Goal: Transaction & Acquisition: Purchase product/service

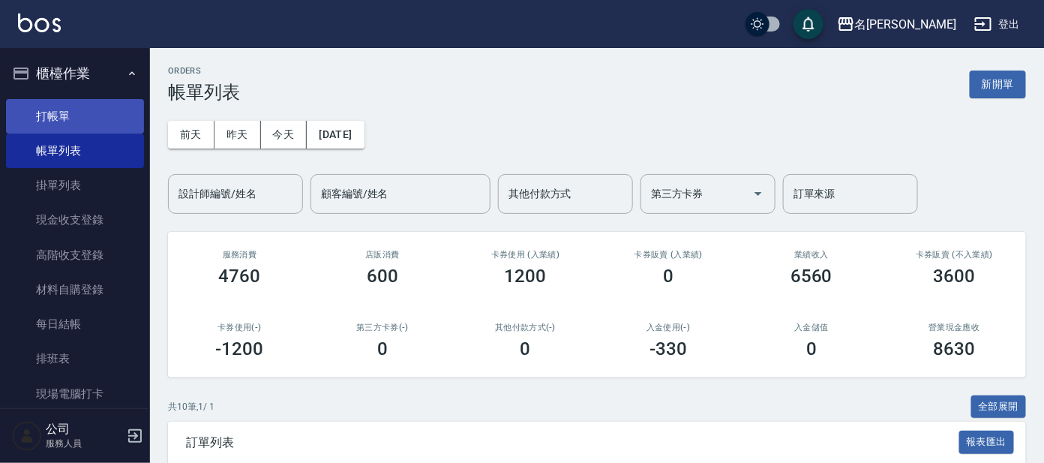
click at [49, 119] on link "打帳單" at bounding box center [75, 116] width 138 height 34
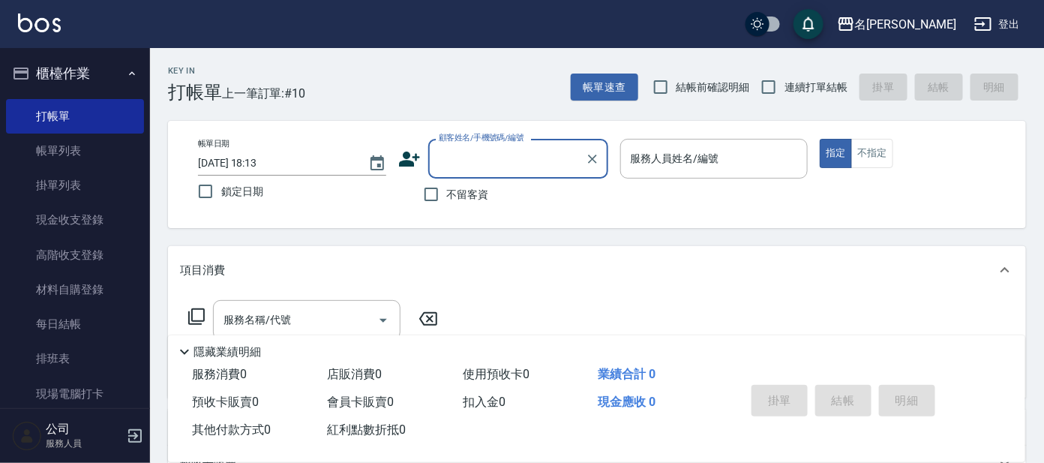
click at [469, 167] on input "顧客姓名/手機號碼/編號" at bounding box center [507, 158] width 144 height 26
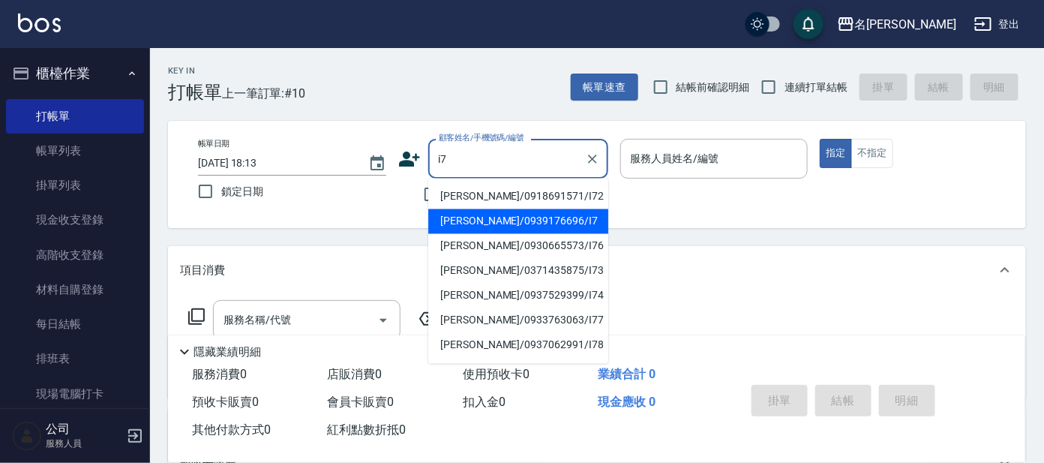
click at [485, 229] on li "[PERSON_NAME]/0939176696/I7" at bounding box center [518, 221] width 180 height 25
type input "[PERSON_NAME]/0939176696/I7"
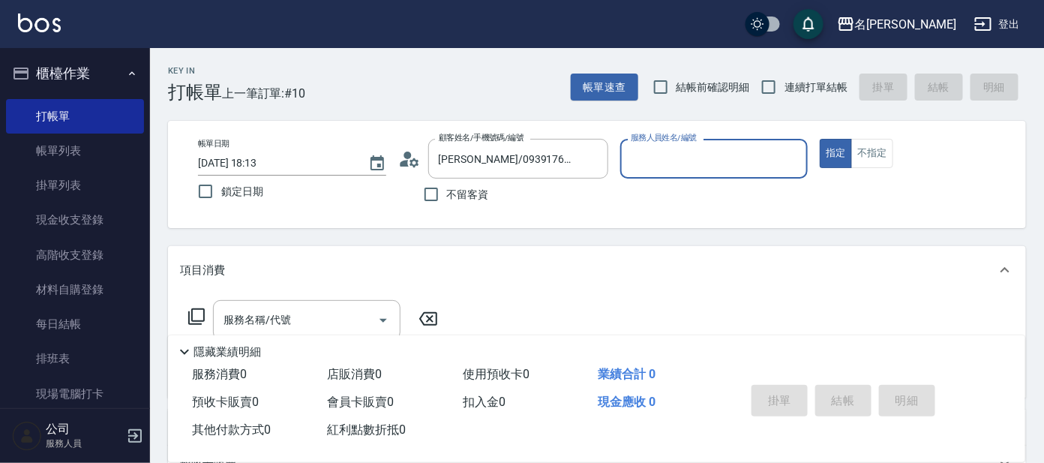
type input "Ada-9"
click at [192, 316] on icon at bounding box center [196, 316] width 16 height 16
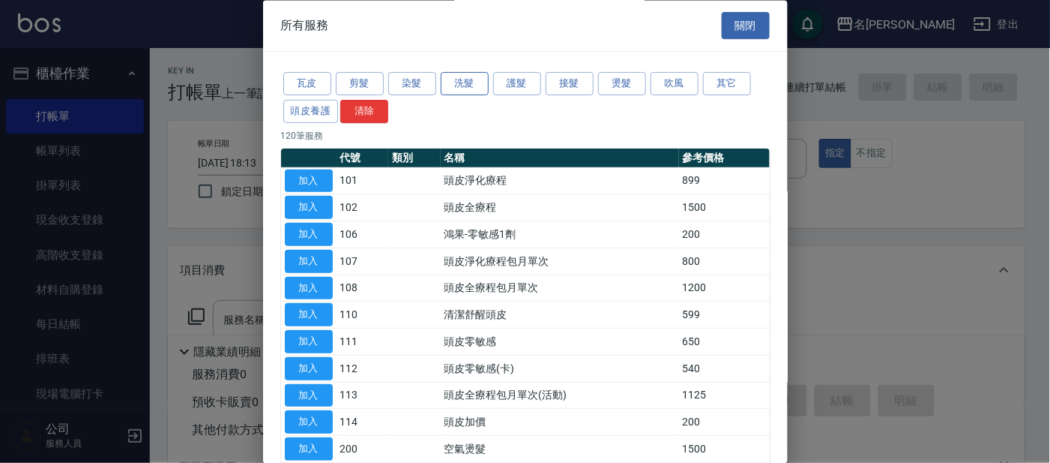
click at [482, 83] on button "洗髮" at bounding box center [465, 84] width 48 height 23
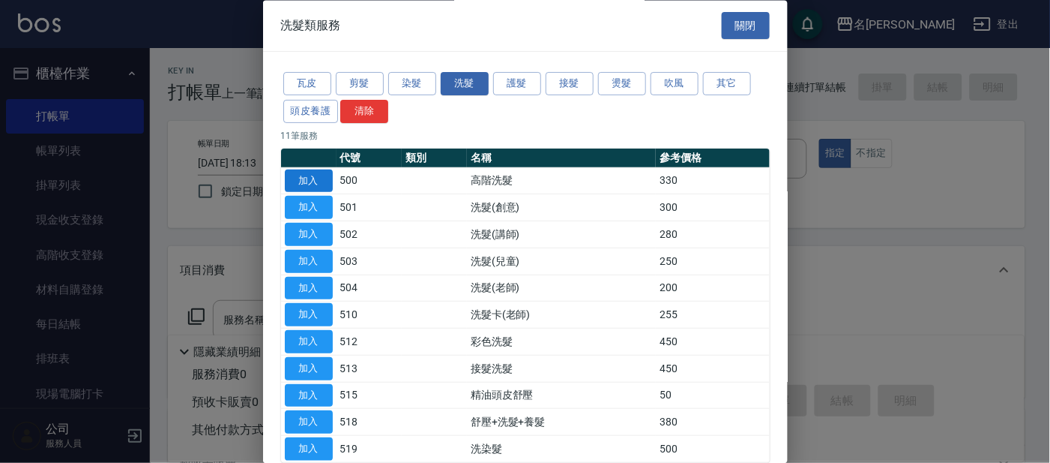
click at [304, 180] on button "加入" at bounding box center [309, 180] width 48 height 23
type input "高階洗髮(500)"
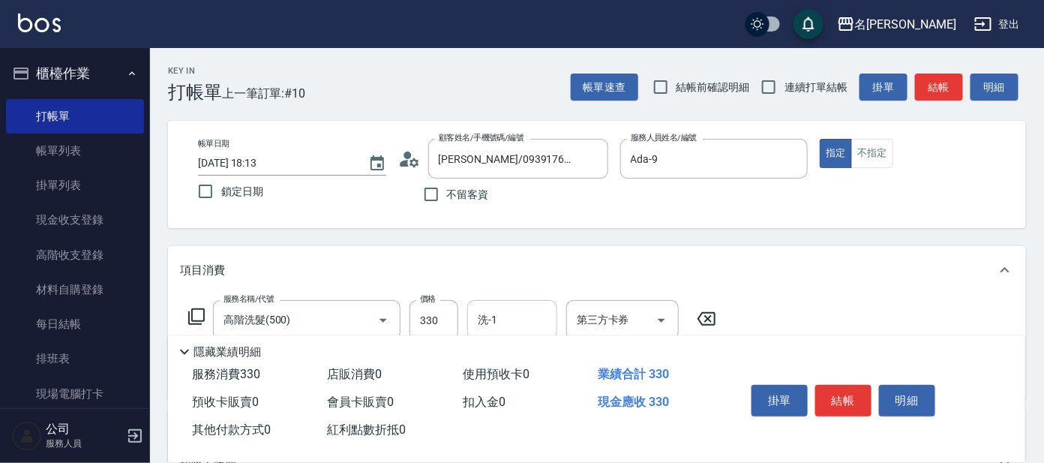
click at [484, 318] on input "洗-1" at bounding box center [512, 320] width 76 height 26
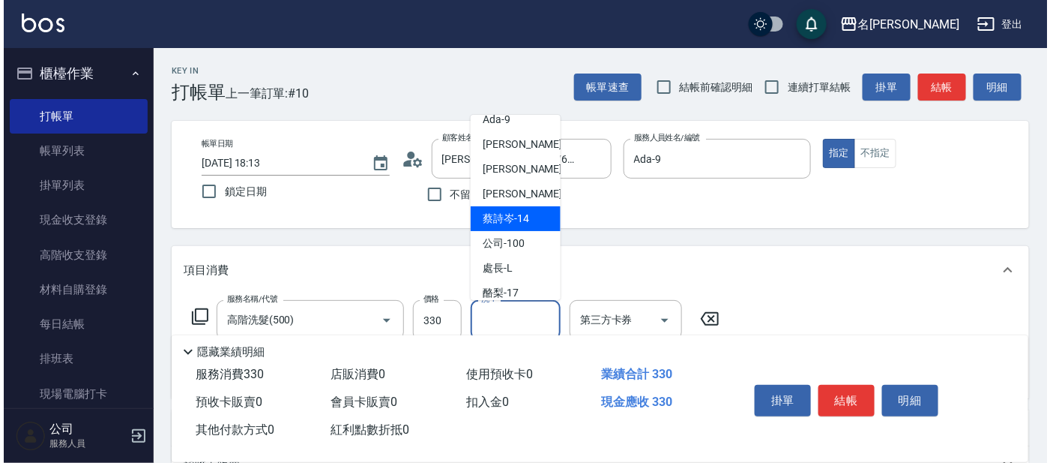
scroll to position [123, 0]
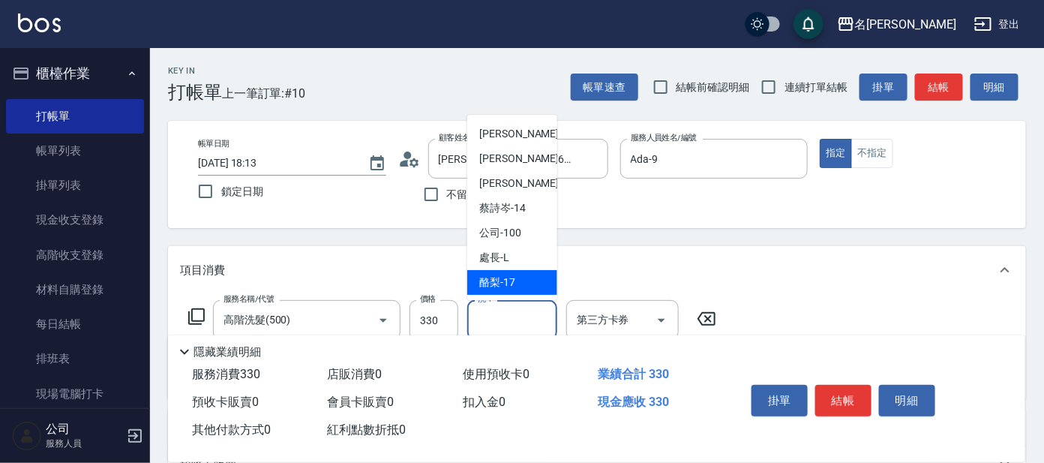
click at [490, 281] on span "酪梨 -17" at bounding box center [497, 282] width 36 height 16
type input "酪梨-17"
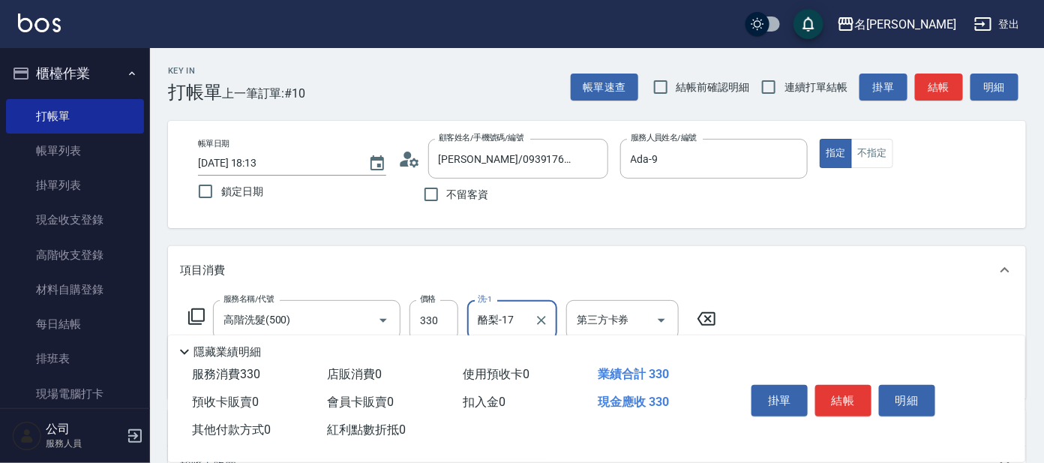
click at [845, 391] on button "結帳" at bounding box center [843, 400] width 56 height 31
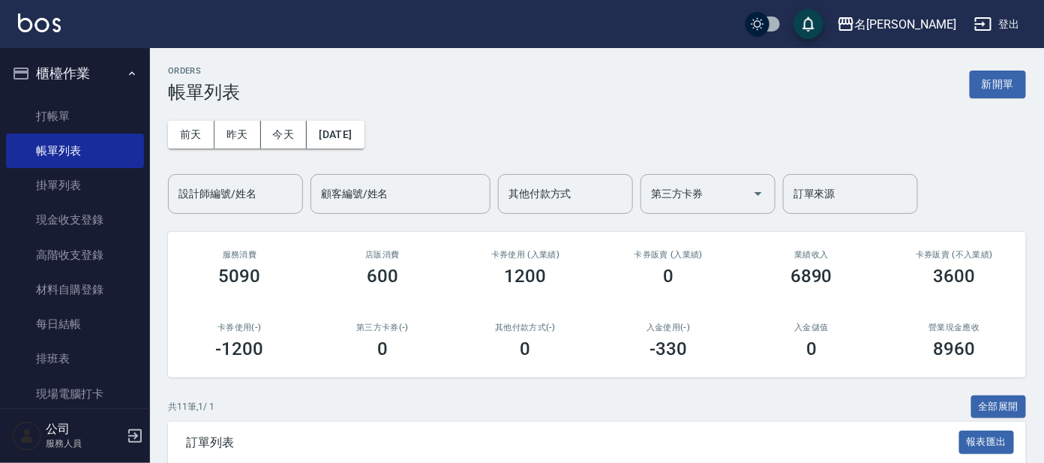
click at [196, 192] on input "設計師編號/姓名" at bounding box center [235, 194] width 121 height 26
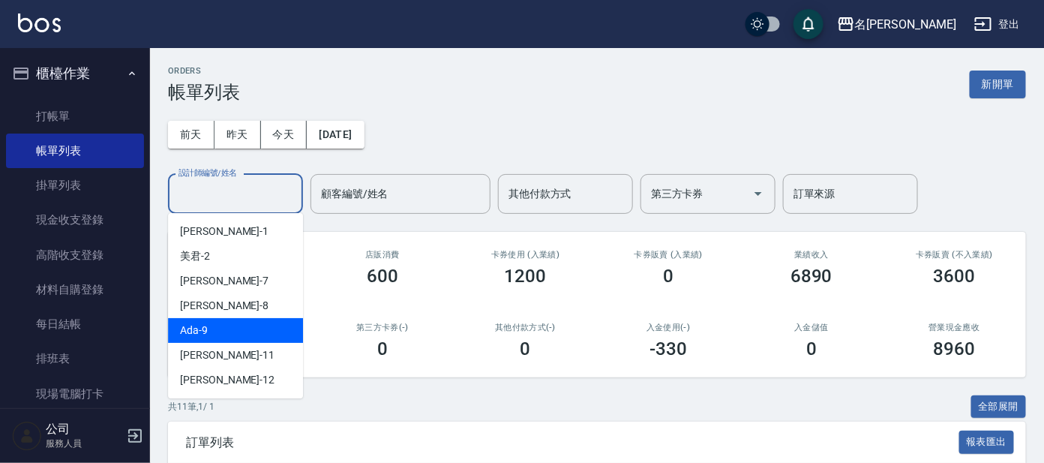
click at [191, 336] on span "Ada -9" at bounding box center [194, 330] width 28 height 16
type input "Ada-9"
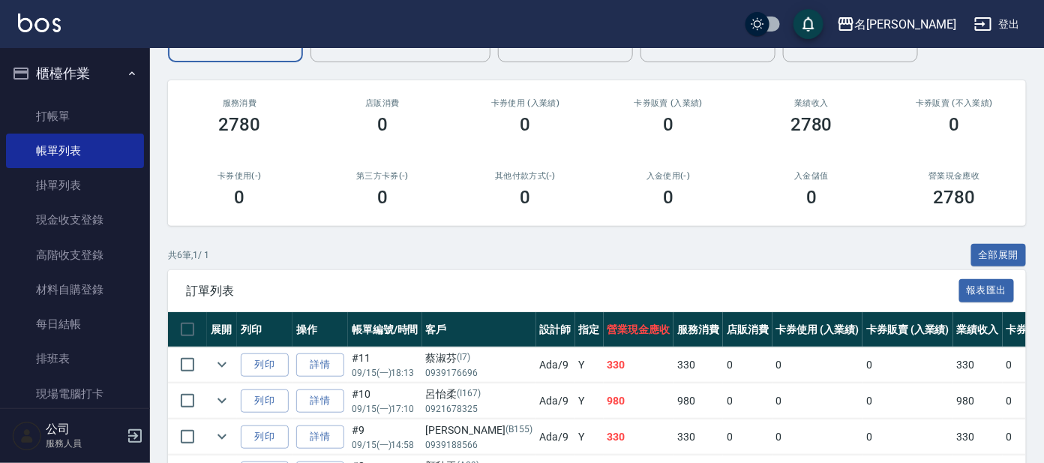
scroll to position [323, 0]
